Goal: Information Seeking & Learning: Learn about a topic

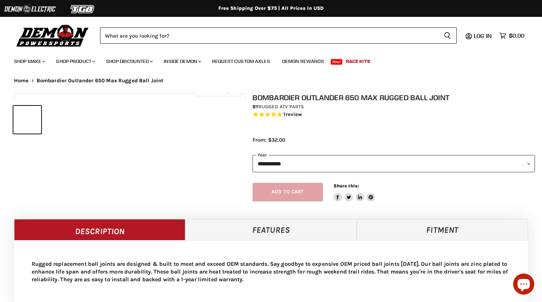
select select "******"
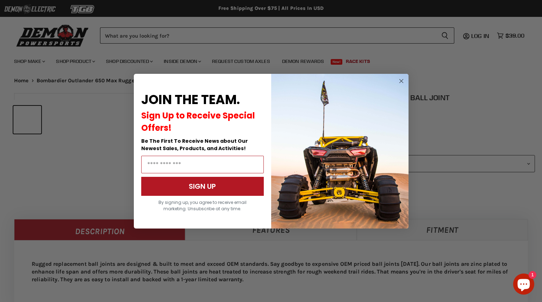
select select "******"
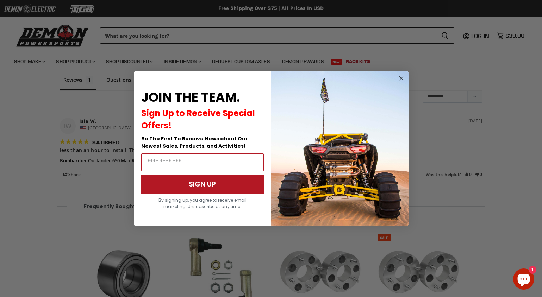
scroll to position [585, 0]
